Goal: Information Seeking & Learning: Compare options

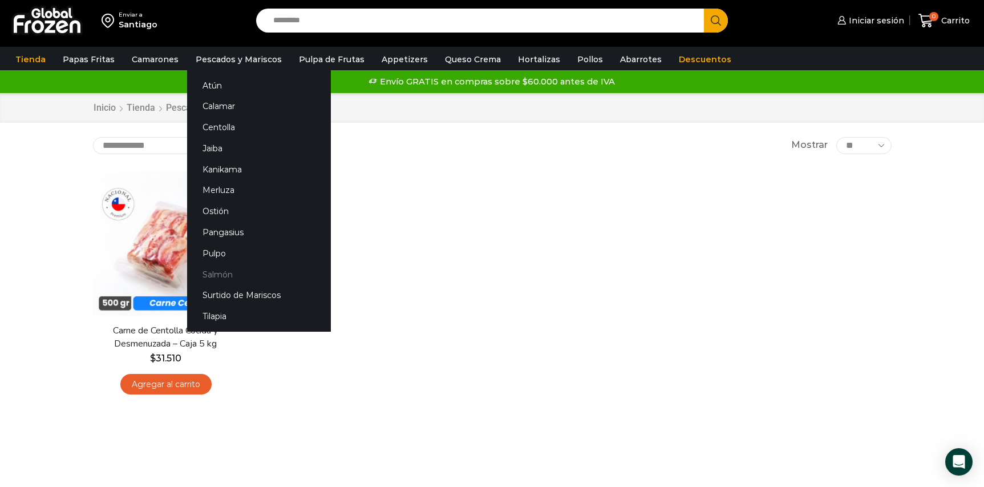
click at [212, 274] on link "Salmón" at bounding box center [259, 274] width 144 height 21
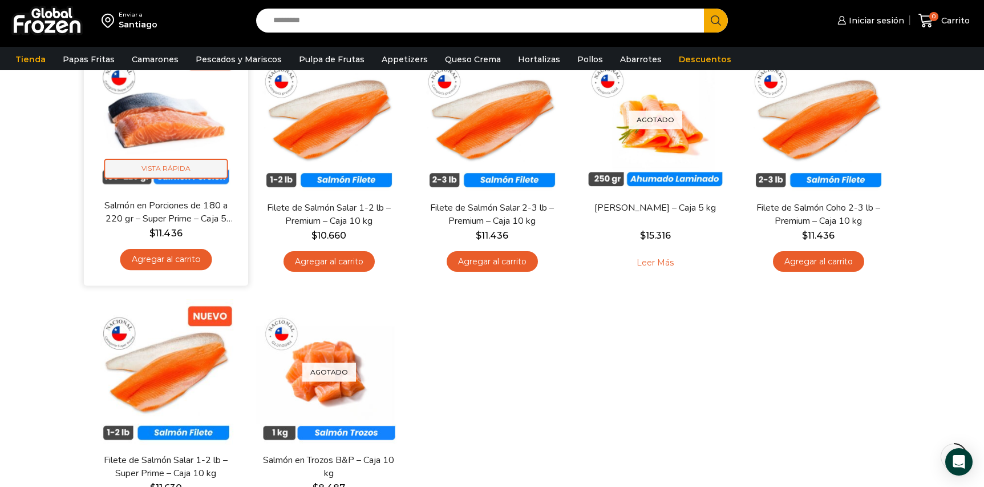
scroll to position [129, 0]
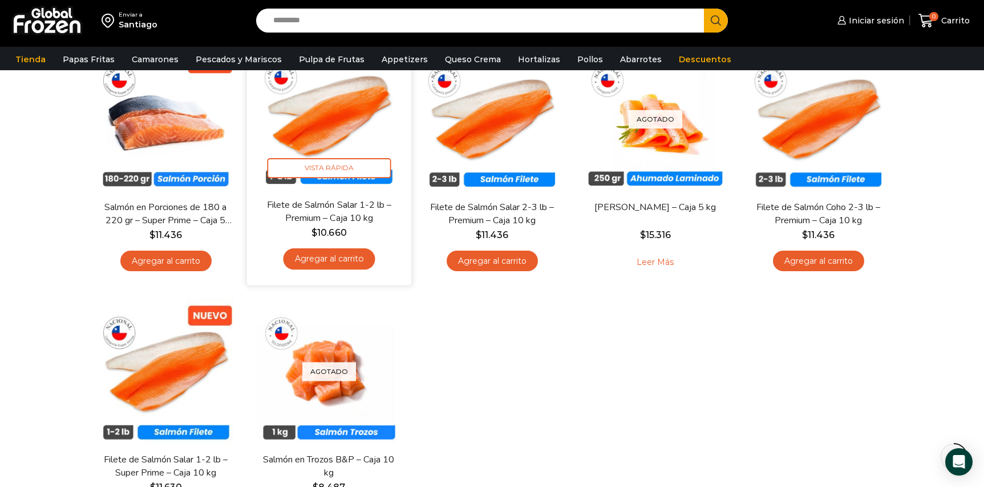
click at [326, 137] on img at bounding box center [329, 115] width 147 height 147
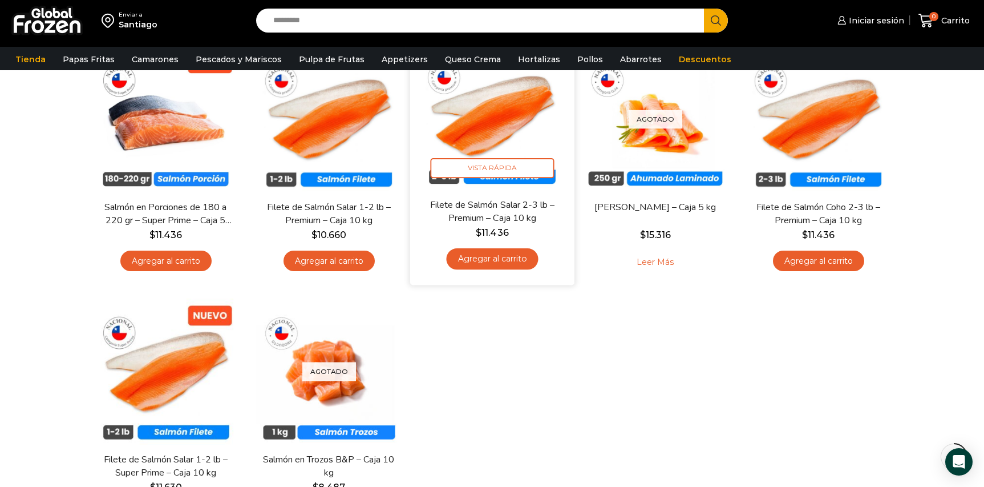
click at [466, 137] on img at bounding box center [492, 115] width 147 height 147
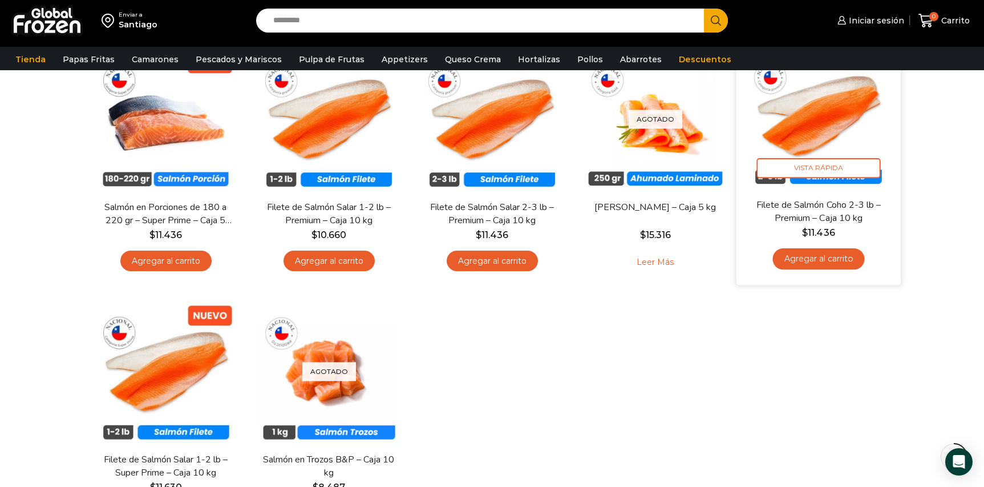
click at [776, 132] on img at bounding box center [818, 115] width 147 height 147
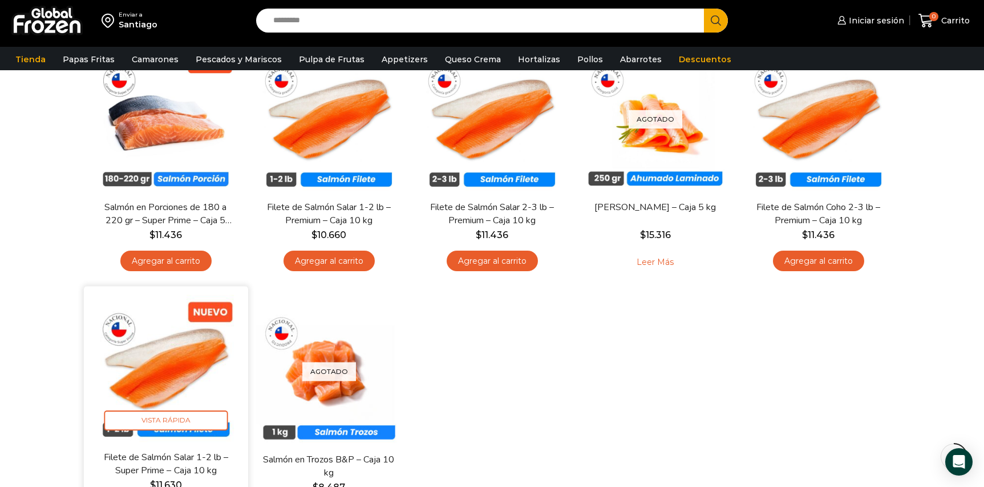
click at [159, 347] on img at bounding box center [165, 367] width 147 height 147
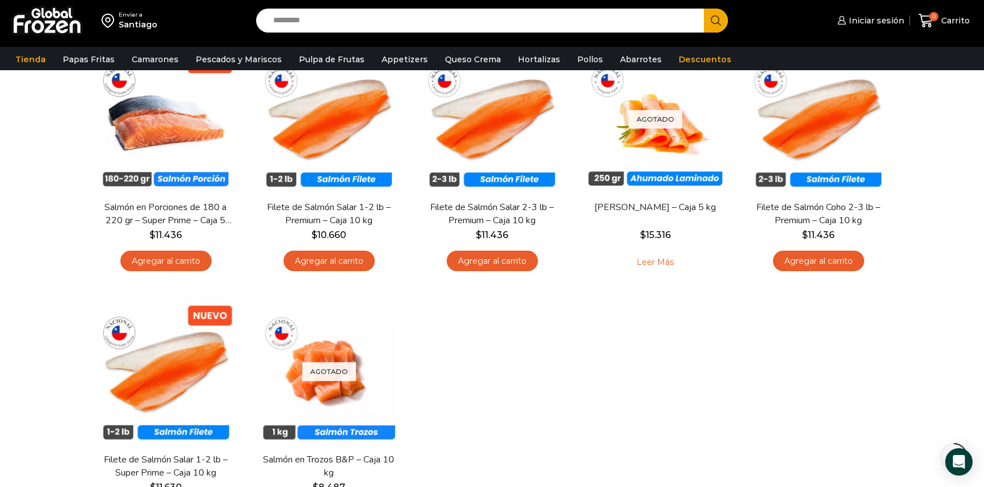
click at [323, 23] on input "Search input" at bounding box center [482, 21] width 431 height 24
paste input "**********"
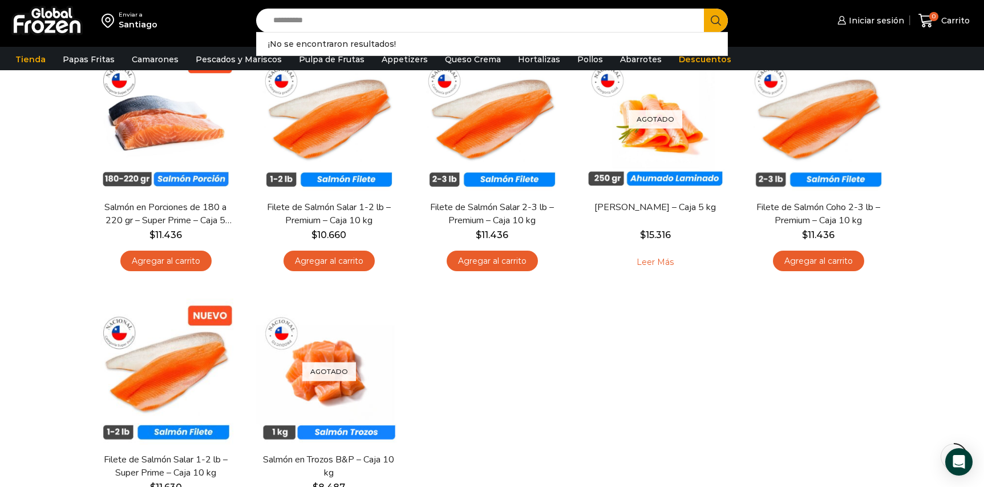
type input "**********"
click at [704, 9] on button "Search" at bounding box center [716, 21] width 24 height 24
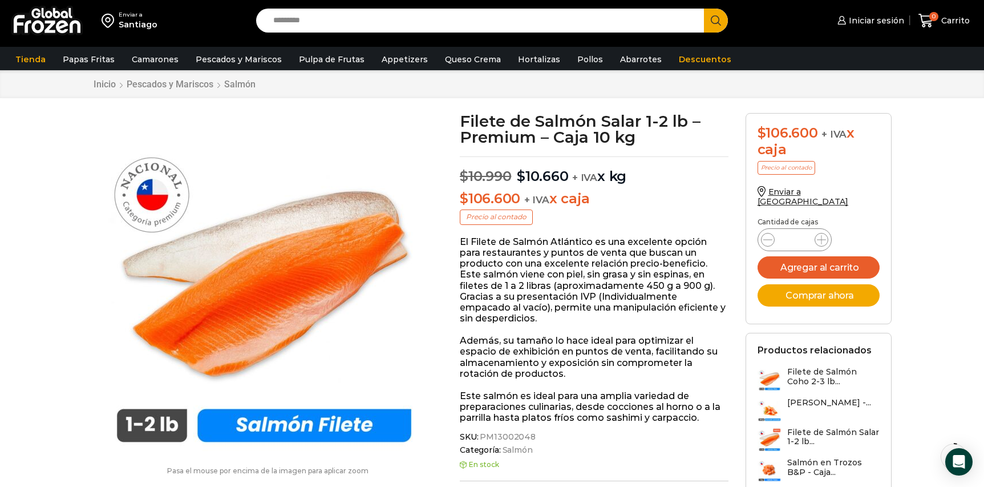
scroll to position [23, 0]
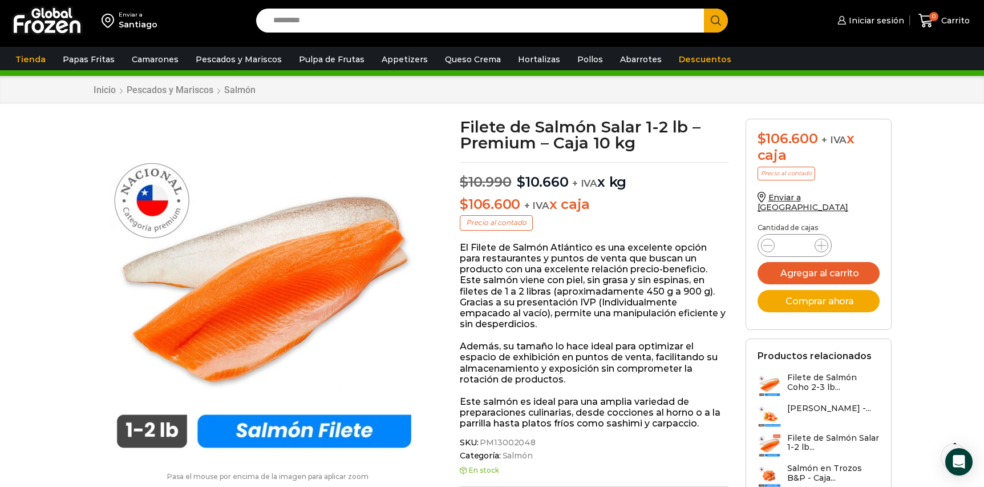
click at [562, 147] on h1 "Filete de Salmón Salar 1-2 lb – Premium – Caja 10 kg" at bounding box center [594, 135] width 269 height 32
drag, startPoint x: 646, startPoint y: 126, endPoint x: 538, endPoint y: 141, distance: 109.4
click at [538, 141] on h1 "Filete de Salmón Salar 1-2 lb – Premium – Caja 10 kg" at bounding box center [594, 135] width 269 height 32
copy h1 "1-2 lb – Premium"
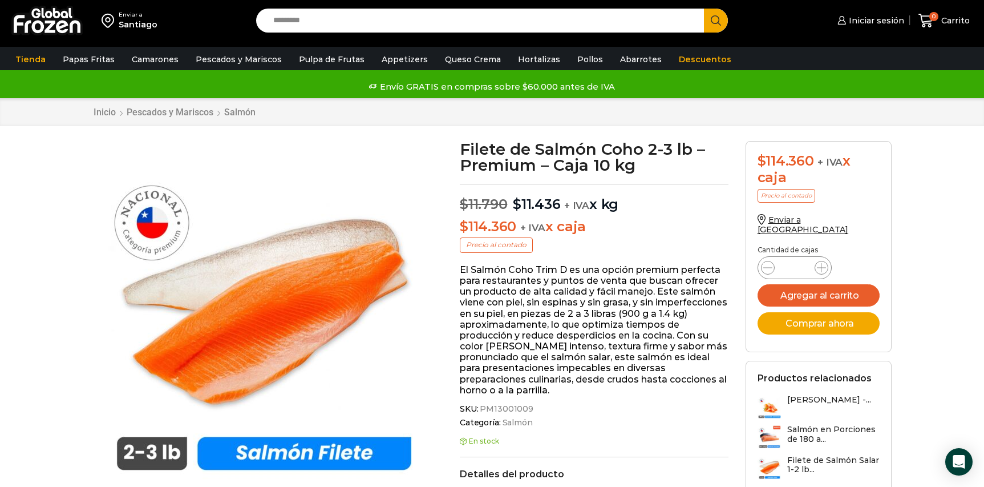
click at [530, 406] on span "SKU: PM13001009" at bounding box center [594, 409] width 269 height 10
drag, startPoint x: 482, startPoint y: 409, endPoint x: 527, endPoint y: 410, distance: 45.1
click at [527, 410] on span "PM13001009" at bounding box center [505, 409] width 55 height 10
copy span "PM13001009"
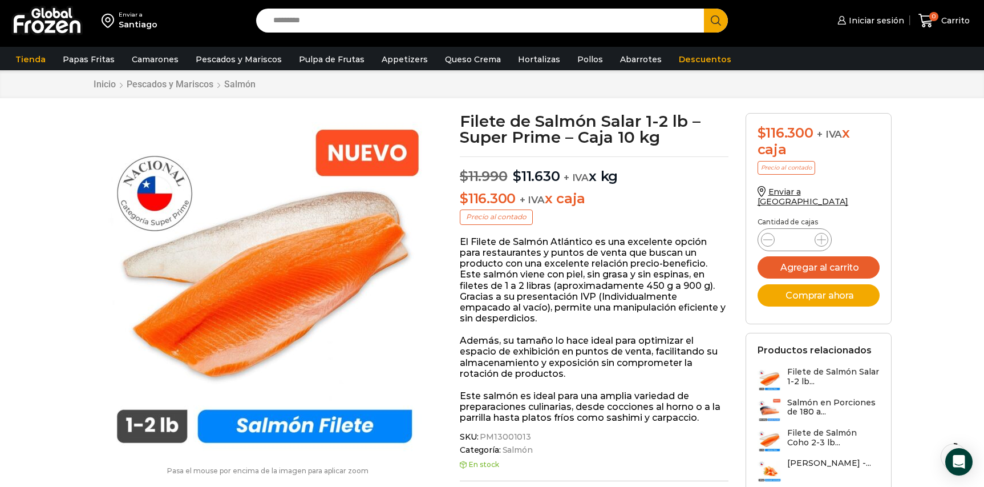
scroll to position [32, 0]
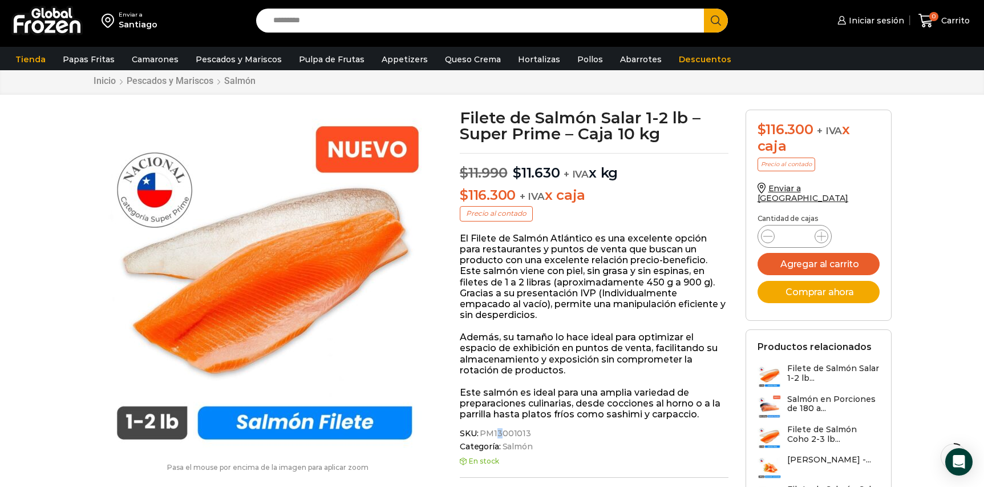
drag, startPoint x: 498, startPoint y: 435, endPoint x: 491, endPoint y: 435, distance: 8.0
click at [496, 435] on span "PM13001013" at bounding box center [504, 433] width 53 height 10
drag, startPoint x: 483, startPoint y: 433, endPoint x: 530, endPoint y: 431, distance: 47.4
click at [530, 431] on span "SKU: PM13001013" at bounding box center [594, 433] width 269 height 10
click at [526, 432] on span "SKU: PM13001013" at bounding box center [594, 433] width 269 height 10
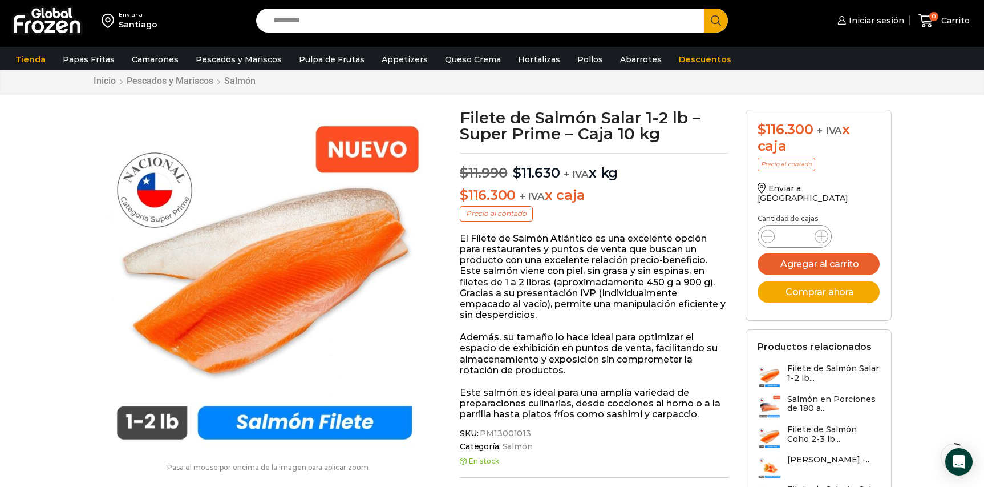
copy span "PM13001013"
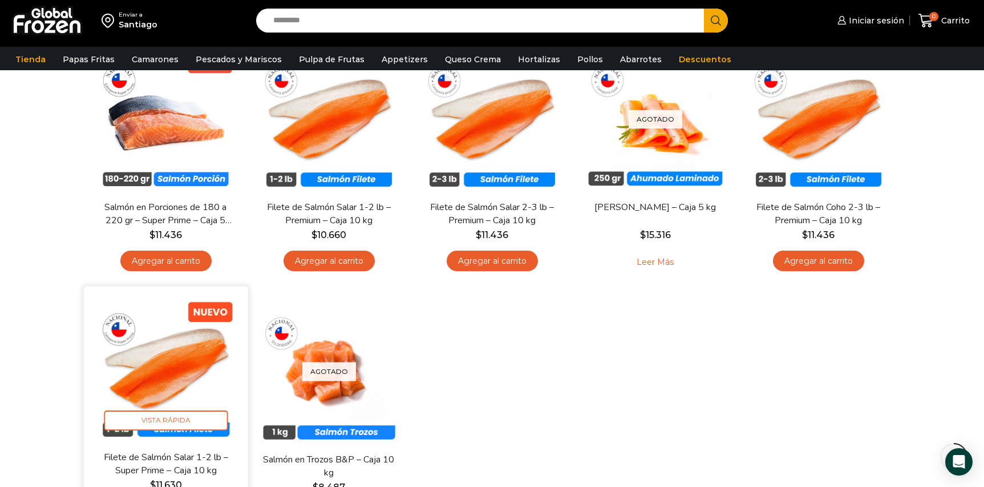
click at [215, 336] on img at bounding box center [165, 367] width 147 height 147
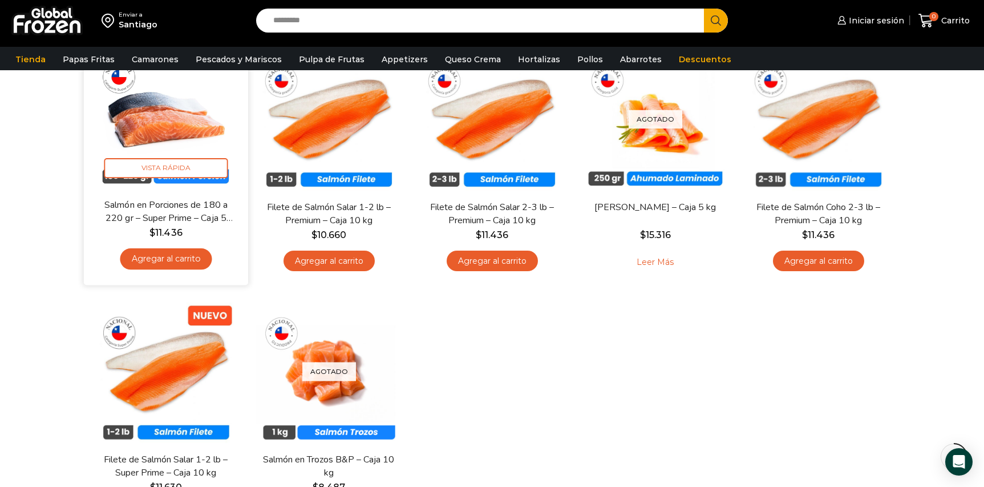
click at [187, 130] on img at bounding box center [165, 115] width 147 height 147
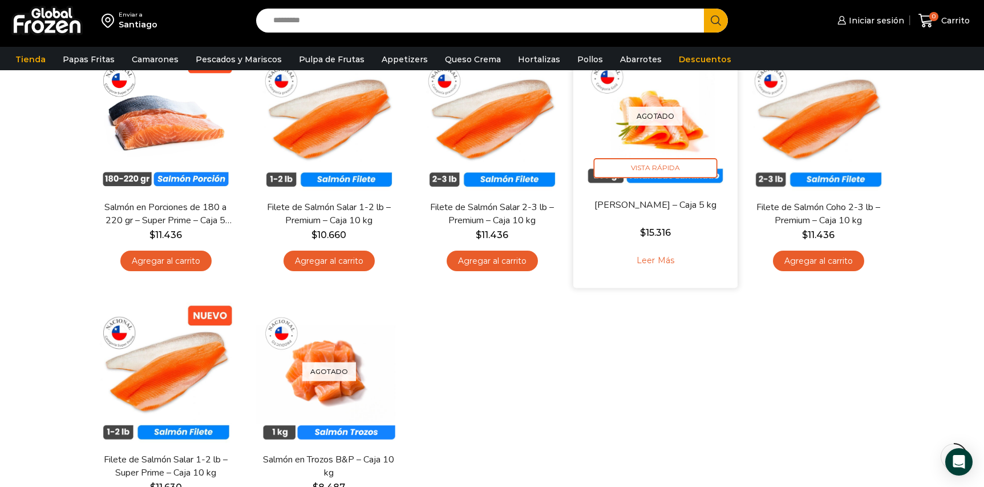
scroll to position [129, 0]
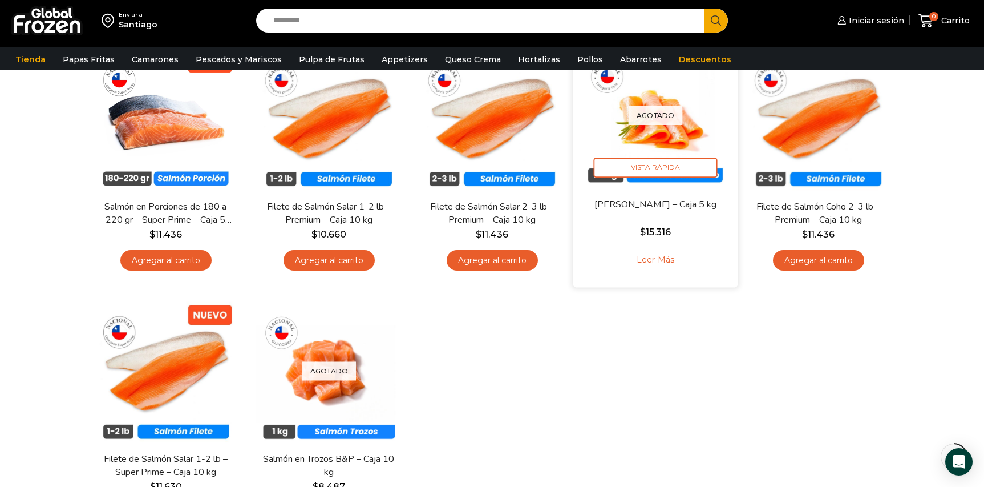
click at [654, 131] on div "Agotado Vista Rápida" at bounding box center [655, 115] width 147 height 147
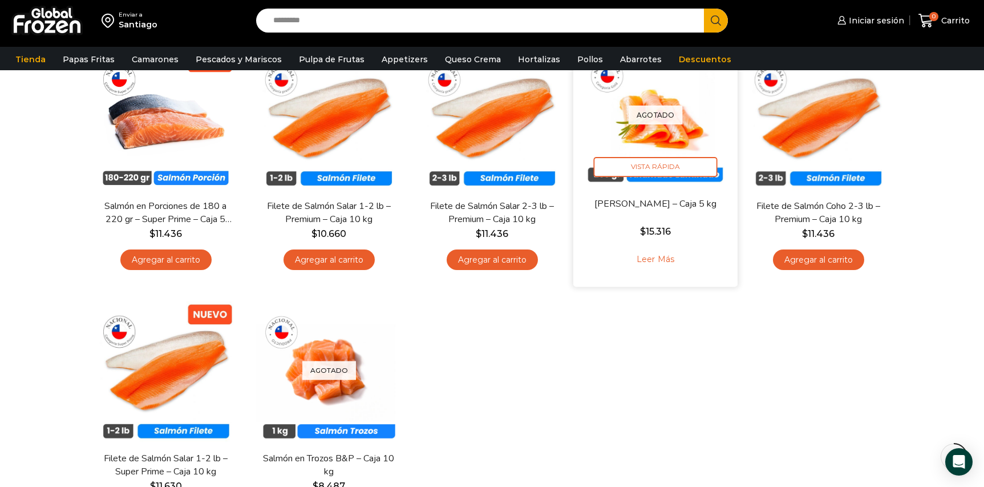
scroll to position [131, 0]
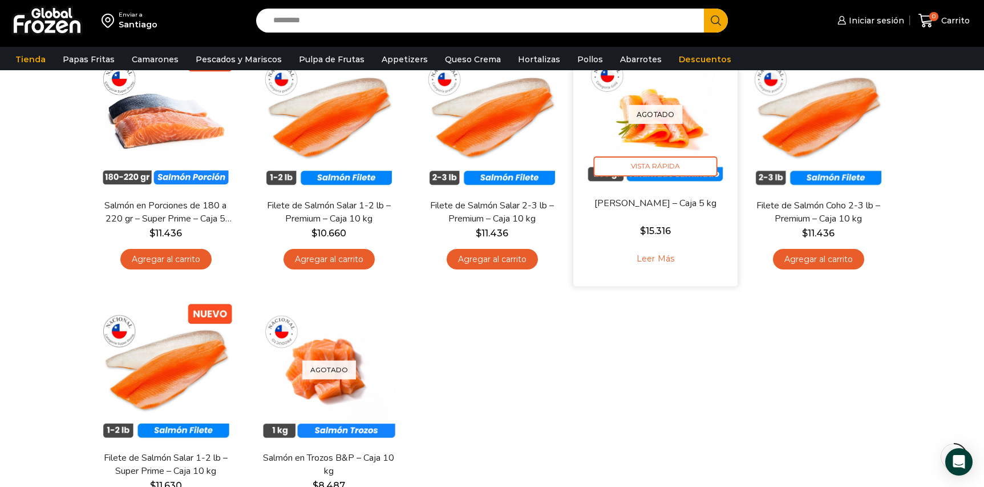
click at [651, 134] on div "Agotado Vista Rápida" at bounding box center [655, 113] width 147 height 147
click at [651, 135] on div "Agotado Vista Rápida" at bounding box center [655, 113] width 147 height 147
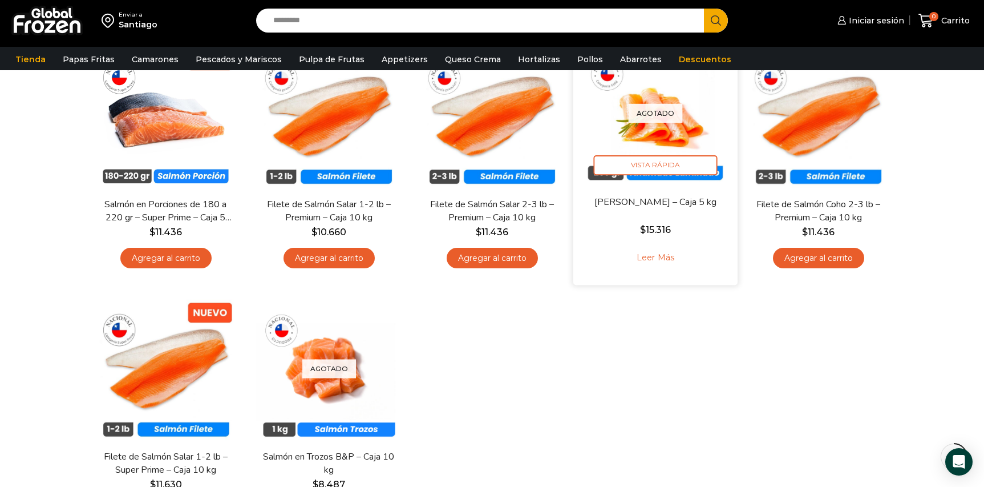
scroll to position [128, 0]
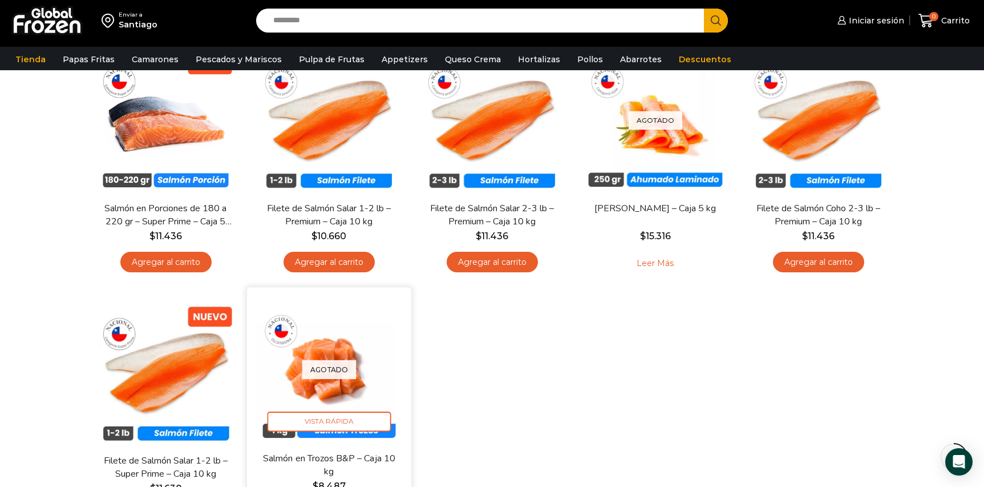
click at [344, 392] on div "Agotado Vista Rápida" at bounding box center [329, 368] width 147 height 147
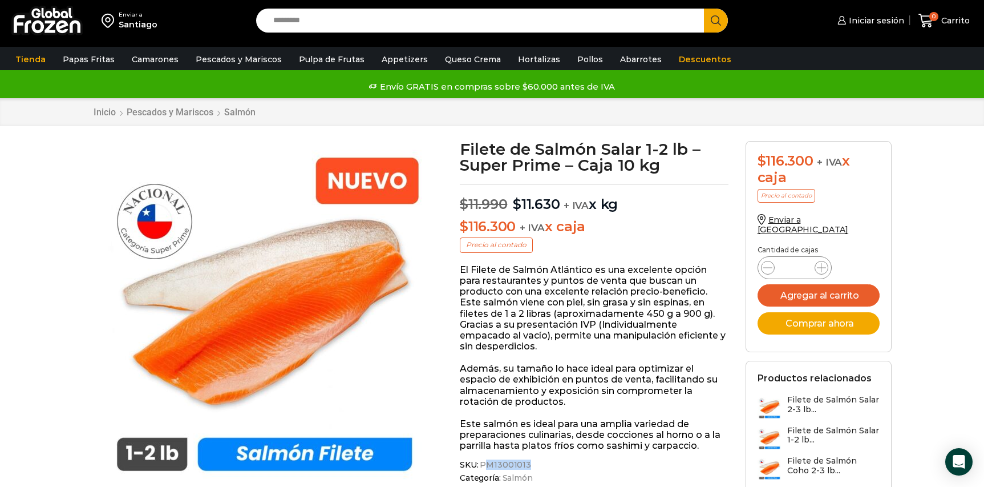
drag, startPoint x: 483, startPoint y: 464, endPoint x: 516, endPoint y: 465, distance: 33.7
click at [525, 466] on span "PM13001013" at bounding box center [504, 465] width 53 height 10
copy span "M13001013"
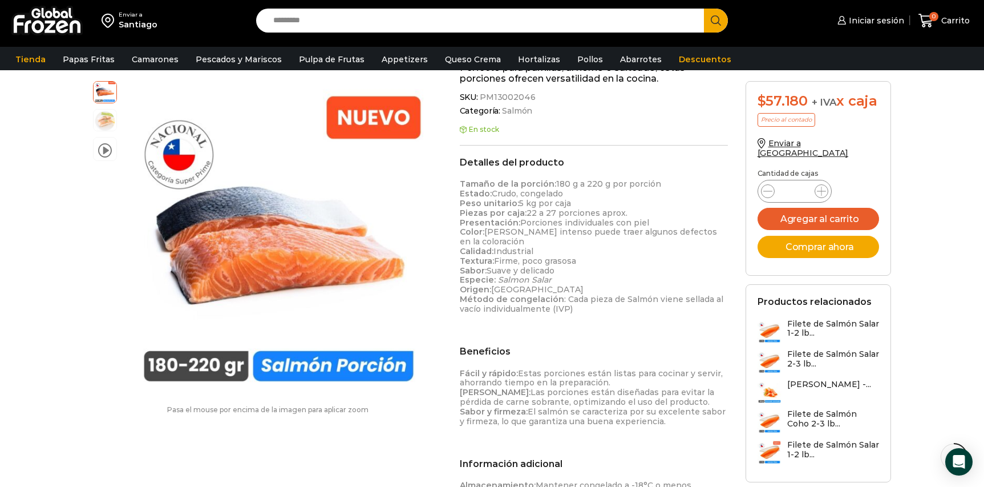
scroll to position [267, 0]
